Goal: Task Accomplishment & Management: Complete application form

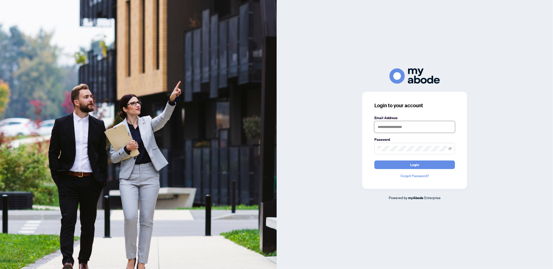
click at [417, 122] on input "text" at bounding box center [414, 127] width 81 height 12
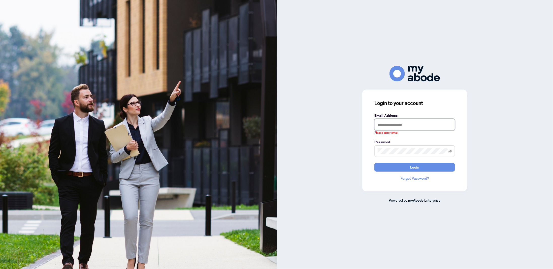
type input "**********"
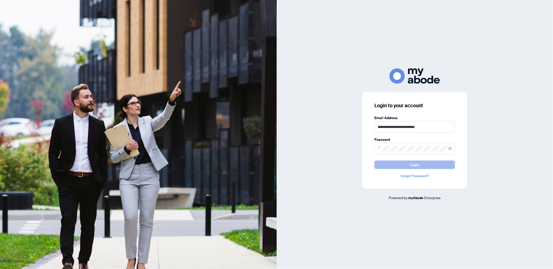
click at [397, 162] on button "Login" at bounding box center [414, 164] width 81 height 9
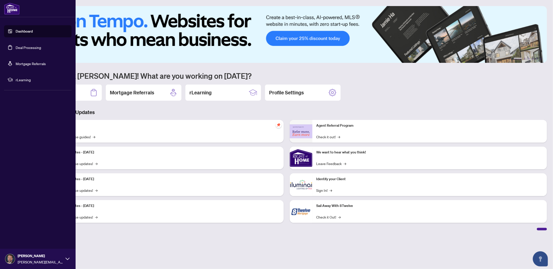
click at [16, 48] on link "Deal Processing" at bounding box center [28, 47] width 25 height 5
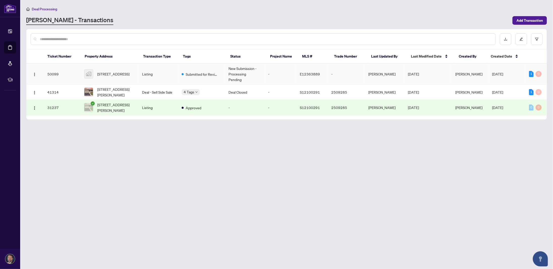
click at [178, 69] on td "Listing" at bounding box center [158, 74] width 40 height 21
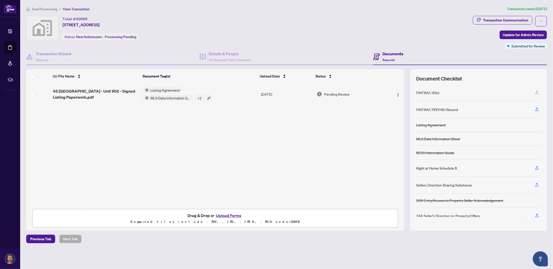
click at [537, 90] on icon "button" at bounding box center [537, 92] width 5 height 5
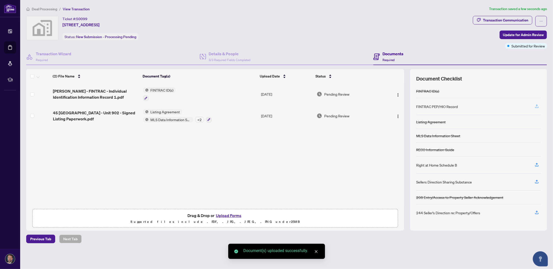
click at [537, 104] on icon "button" at bounding box center [537, 106] width 5 height 5
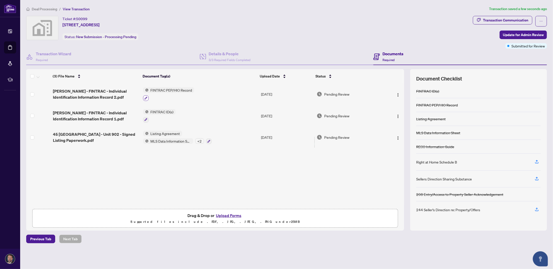
click at [145, 97] on icon "button" at bounding box center [145, 98] width 3 height 3
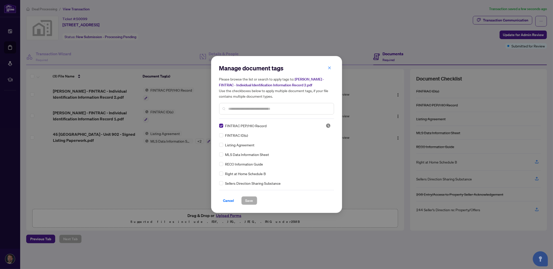
click at [241, 107] on input "text" at bounding box center [279, 109] width 101 height 6
click at [244, 136] on span "FINTRAC ID(s)" at bounding box center [236, 135] width 23 height 6
click at [252, 199] on span "Save" at bounding box center [249, 200] width 8 height 8
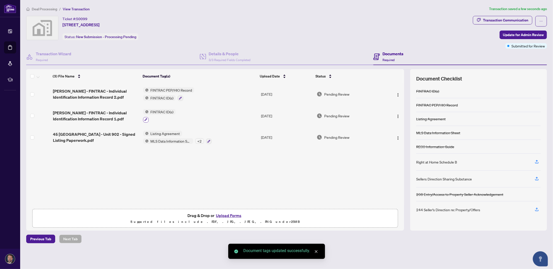
click at [146, 118] on icon "button" at bounding box center [145, 119] width 3 height 3
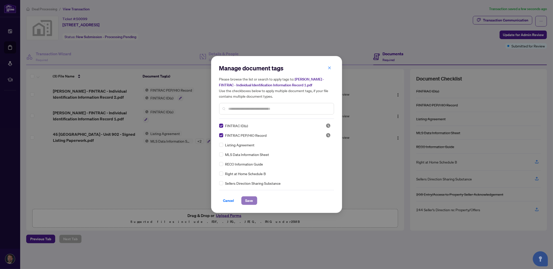
click at [249, 199] on span "Save" at bounding box center [249, 200] width 8 height 8
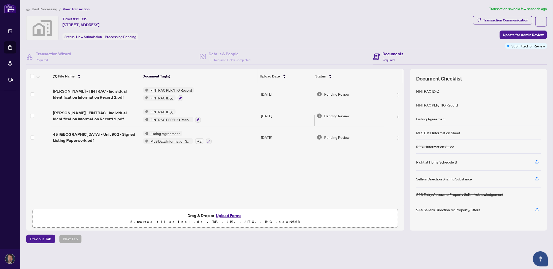
click at [201, 140] on div "+ 2" at bounding box center [199, 141] width 9 height 6
click at [297, 176] on div "[PERSON_NAME] - FINTRAC - Individual Identification Information Record 2.pdf FI…" at bounding box center [215, 144] width 378 height 123
click at [520, 34] on span "Update for Admin Review" at bounding box center [523, 35] width 41 height 8
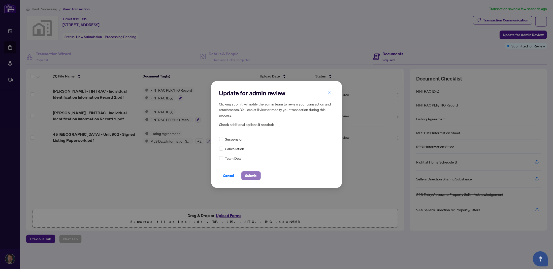
click at [246, 174] on span "Submit" at bounding box center [250, 175] width 11 height 8
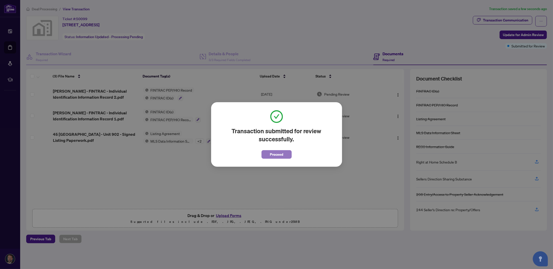
click at [280, 153] on span "Proceed" at bounding box center [276, 154] width 13 height 8
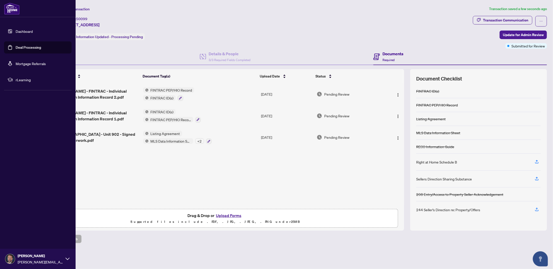
drag, startPoint x: 11, startPoint y: 28, endPoint x: 14, endPoint y: 29, distance: 3.0
click at [16, 29] on link "Dashboard" at bounding box center [24, 31] width 17 height 5
